Goal: Check status

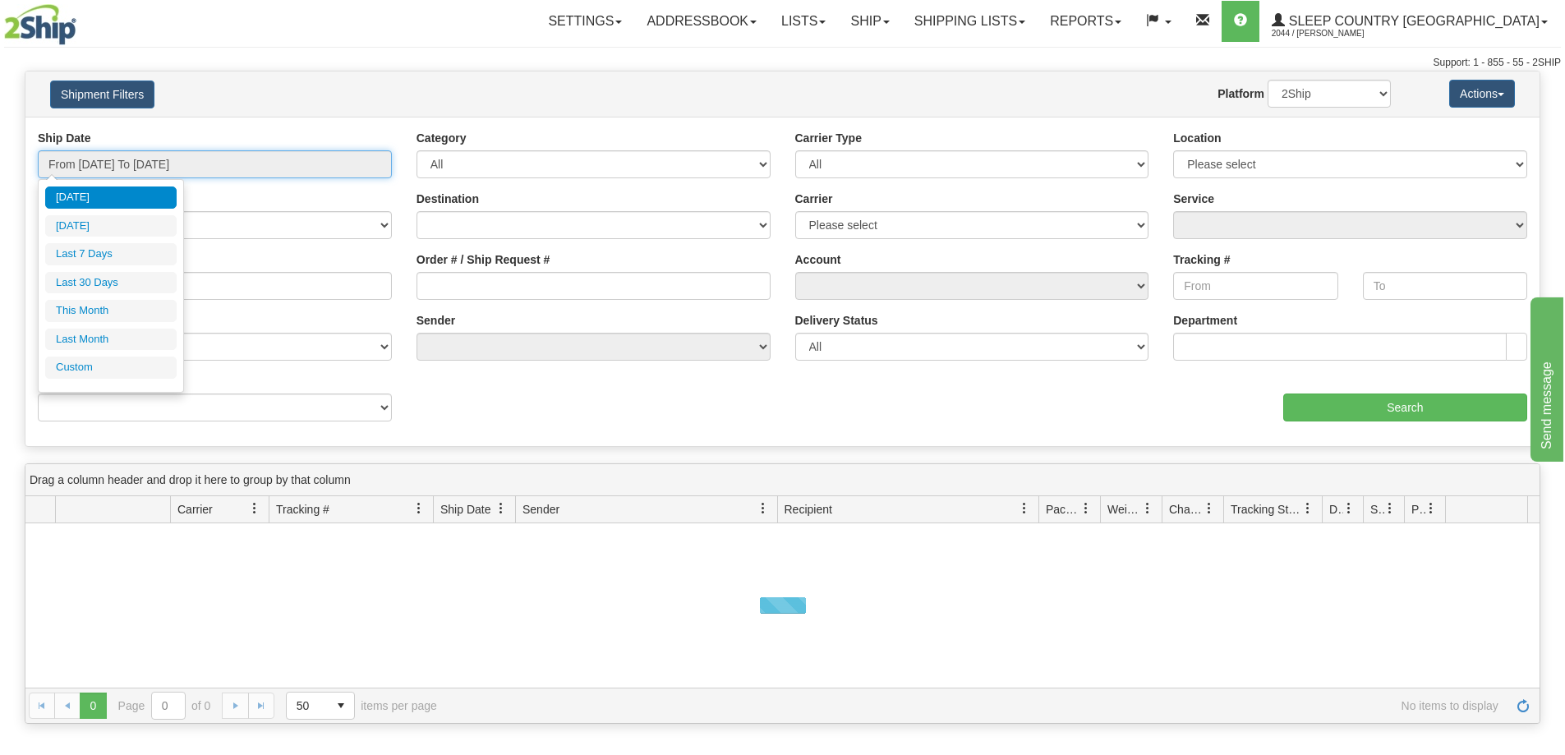
click at [235, 164] on input "From [DATE] To [DATE]" at bounding box center [215, 164] width 354 height 28
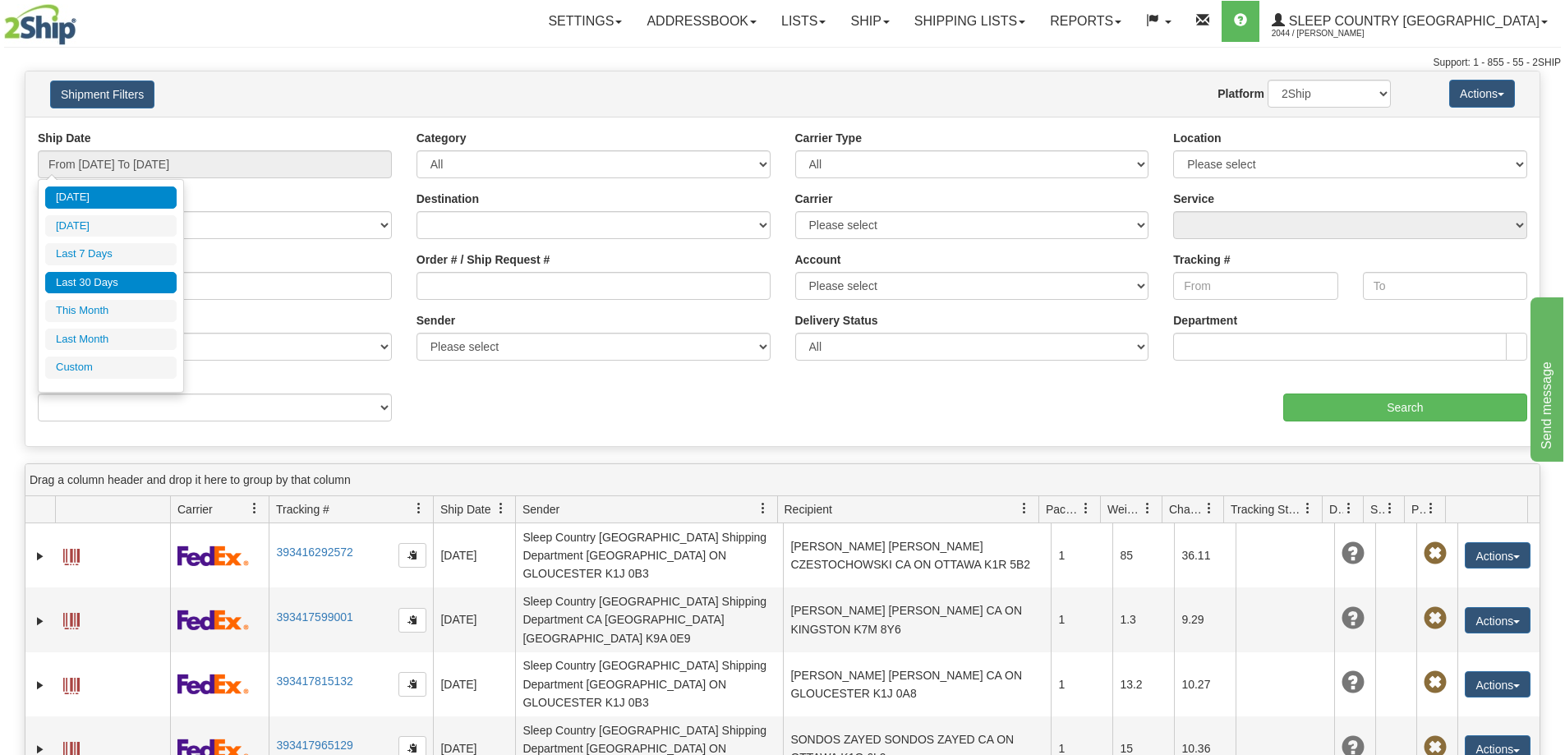
click at [127, 279] on li "Last 30 Days" at bounding box center [110, 283] width 131 height 22
type input "From [DATE] To [DATE]"
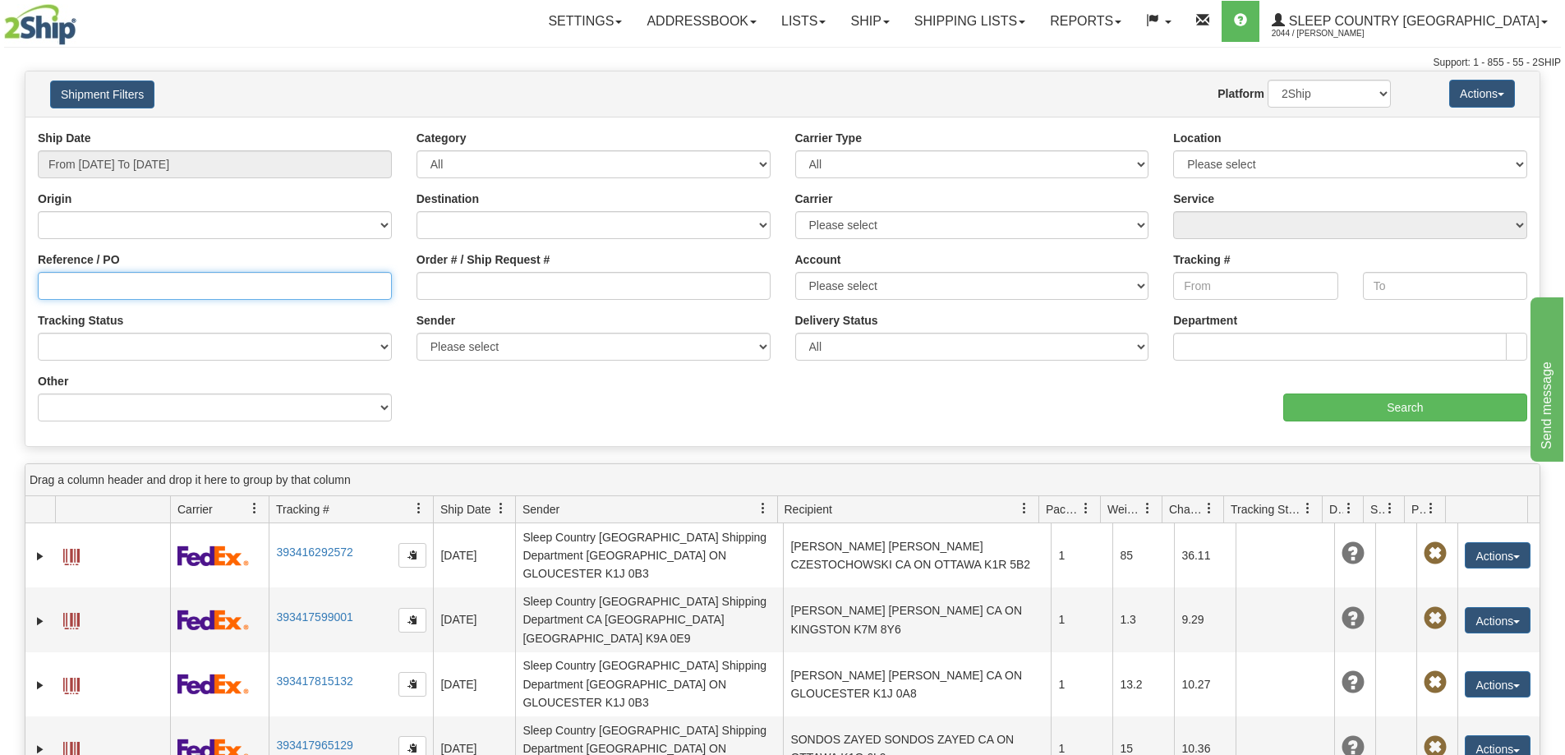
click at [158, 289] on input "Reference / PO" at bounding box center [215, 286] width 354 height 28
paste input "9000I100946"
type input "9000I100946"
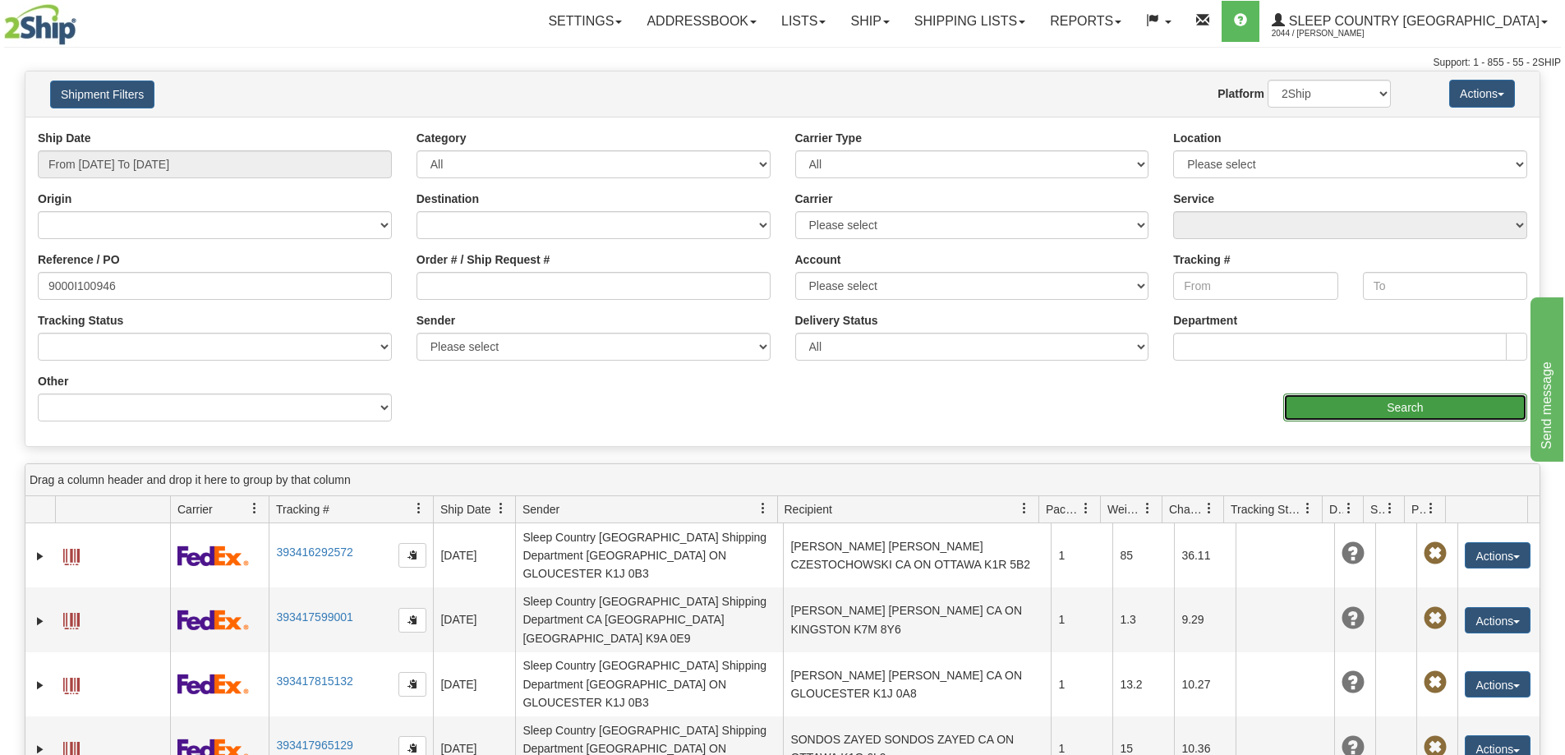
click at [1429, 408] on input "Search" at bounding box center [1406, 408] width 244 height 28
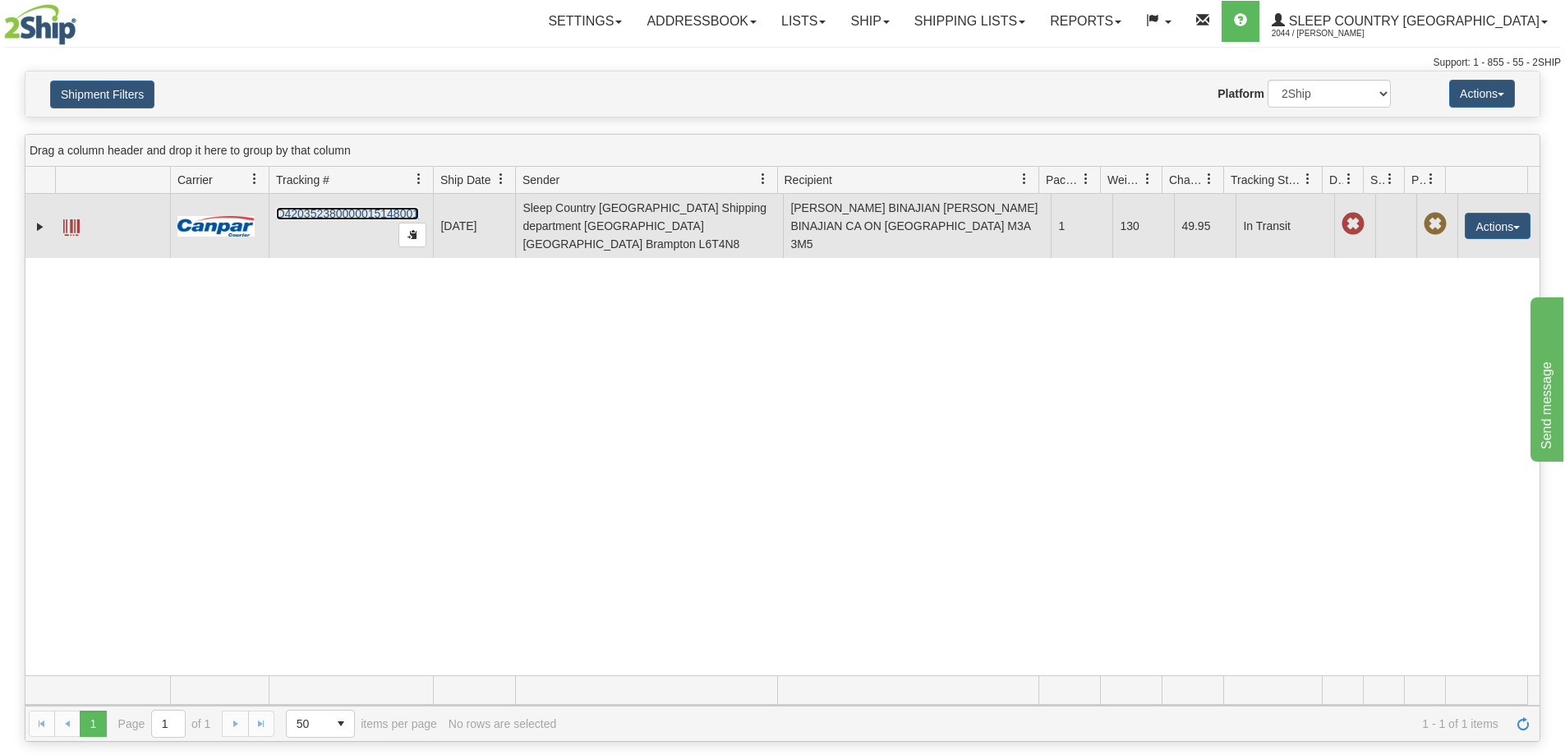
click at [381, 207] on link "D420352380000015148001" at bounding box center [347, 213] width 143 height 13
